Goal: Book appointment/travel/reservation

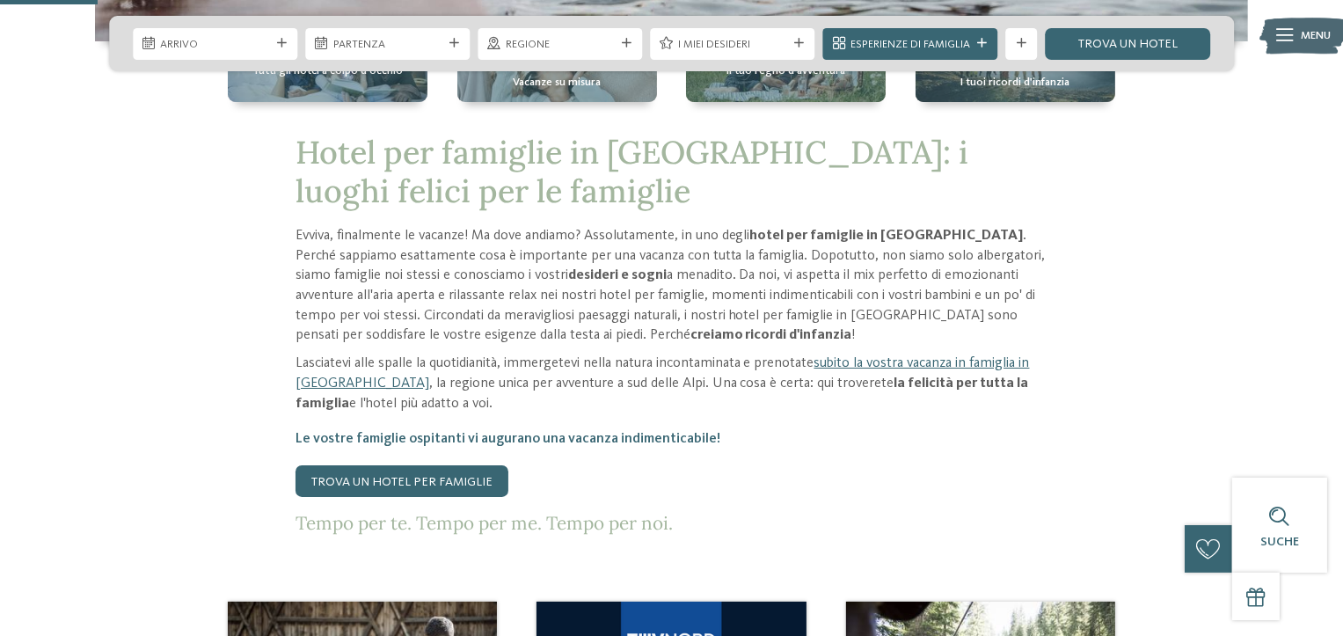
scroll to position [264, 0]
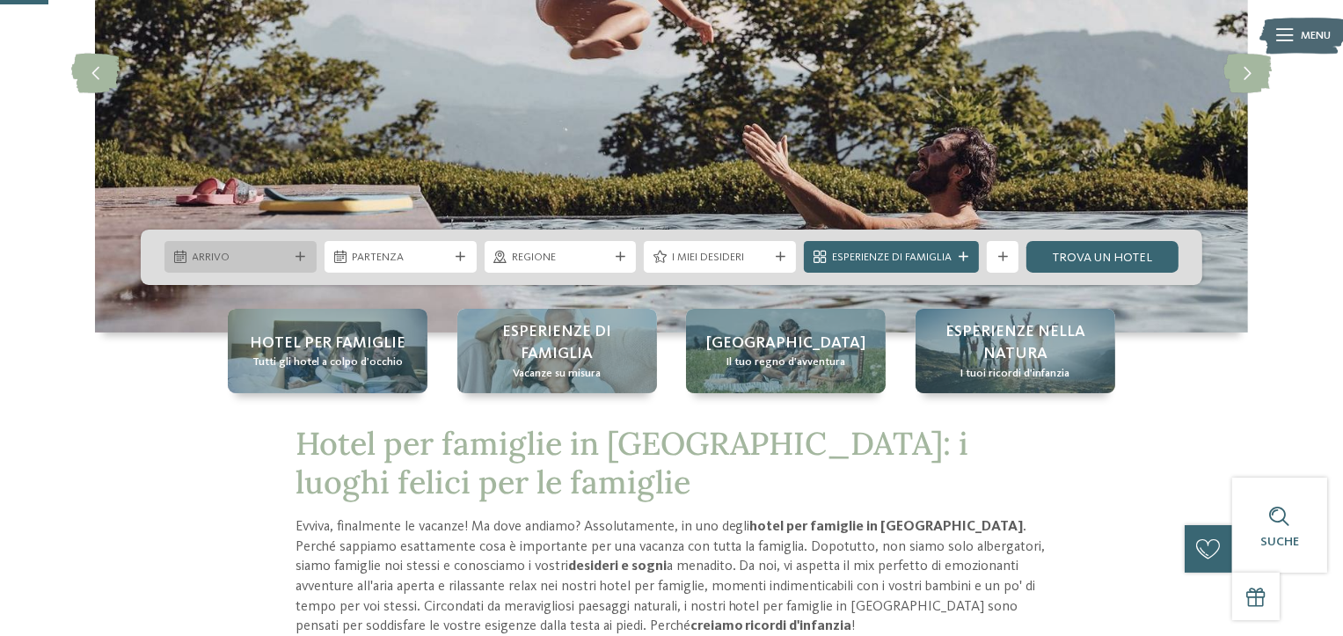
click at [264, 252] on span "Arrivo" at bounding box center [241, 258] width 97 height 16
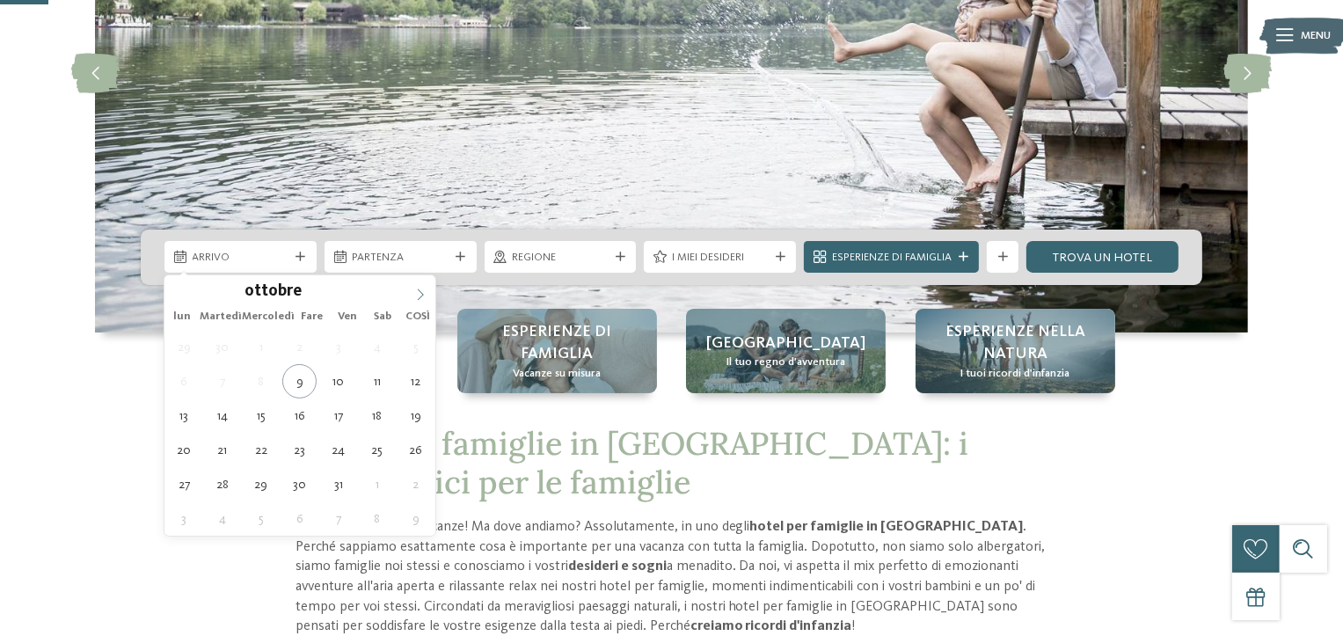
click at [422, 292] on icon at bounding box center [420, 295] width 12 height 12
type div "29.12.2025"
drag, startPoint x: 182, startPoint y: 479, endPoint x: 209, endPoint y: 457, distance: 35.6
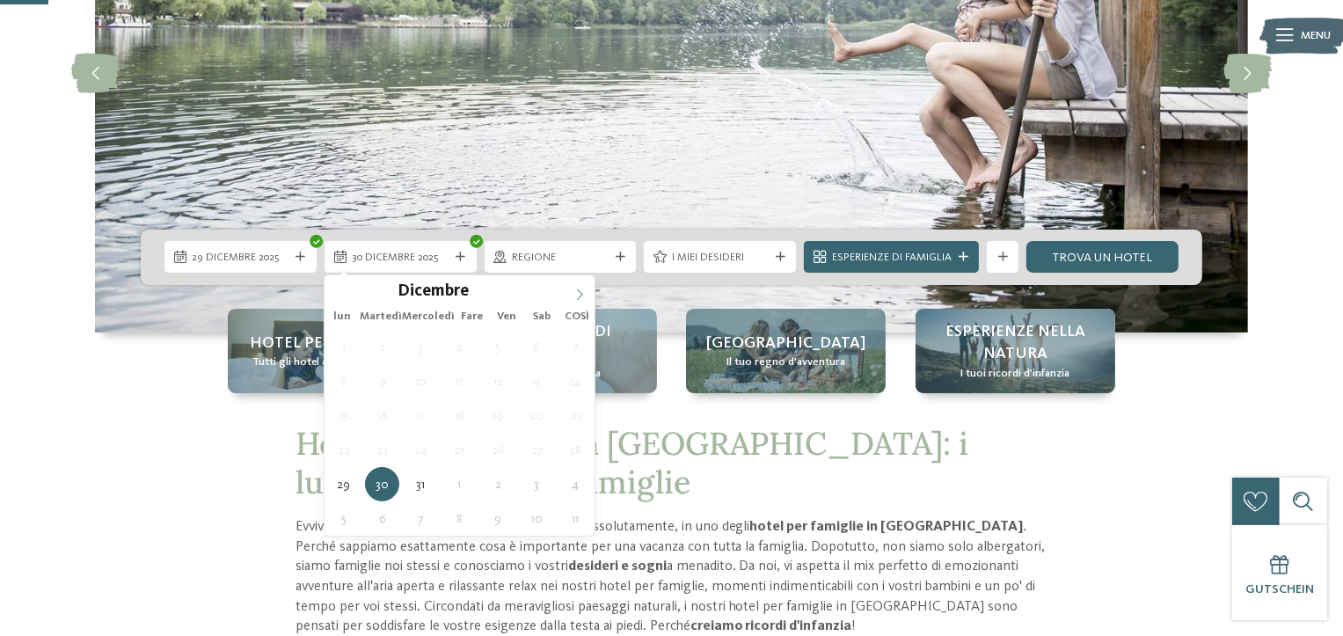
type input "****"
click at [580, 292] on icon at bounding box center [580, 295] width 12 height 12
type div "[DATE]"
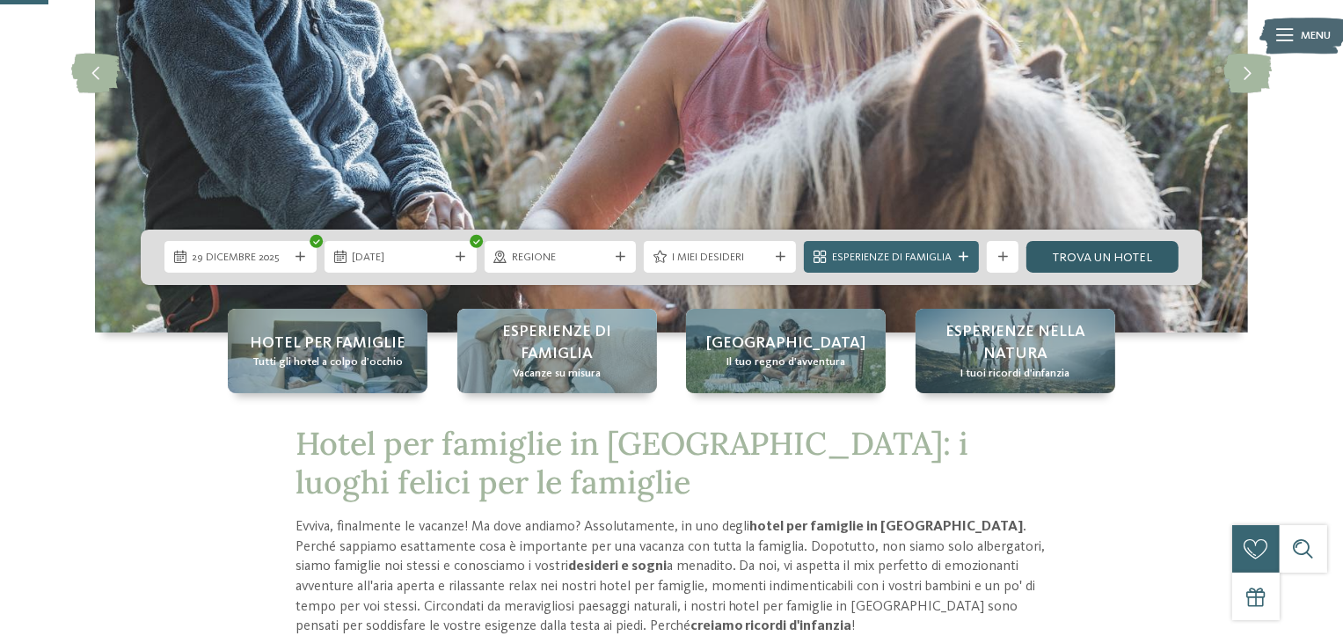
click at [1086, 258] on font "Trova un hotel" at bounding box center [1102, 258] width 99 height 12
